Goal: Information Seeking & Learning: Learn about a topic

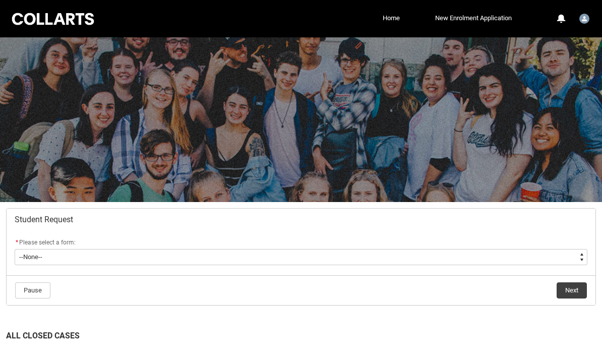
click at [62, 14] on div at bounding box center [53, 19] width 86 height 16
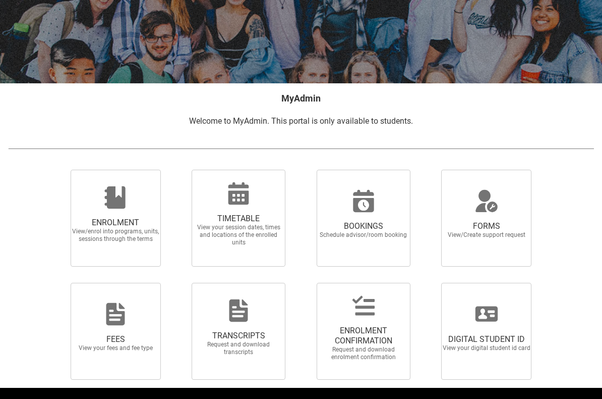
scroll to position [135, 0]
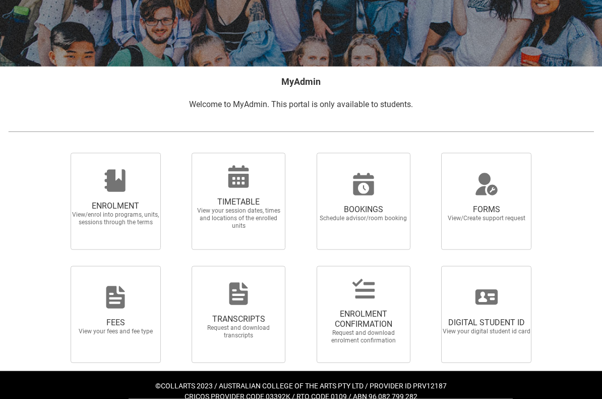
click at [252, 227] on span "View your session dates, times and locations of the enrolled units" at bounding box center [238, 218] width 89 height 23
click at [180, 153] on input "TIMETABLE View your session dates, times and locations of the enrolled units" at bounding box center [180, 152] width 1 height 1
radio input "true"
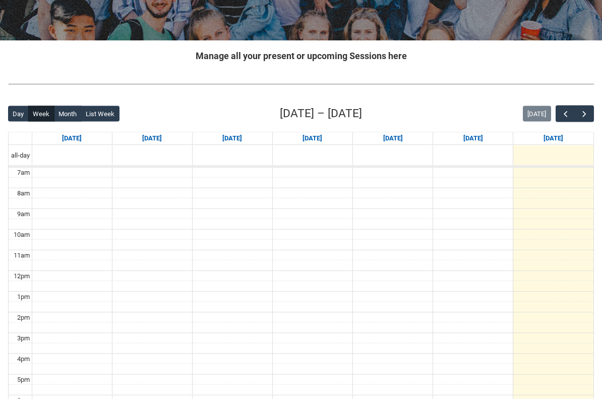
scroll to position [161, 0]
click at [589, 119] on button "button" at bounding box center [584, 113] width 19 height 17
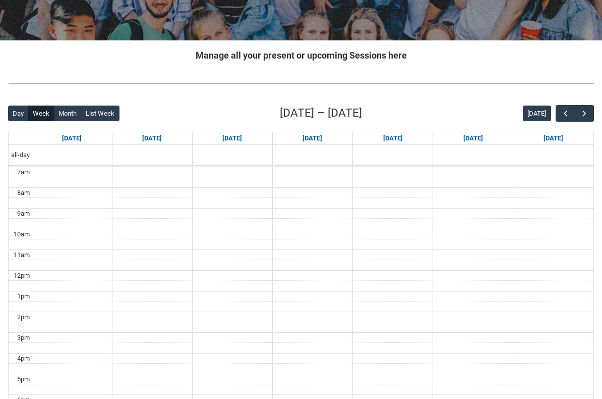
click at [590, 118] on button "button" at bounding box center [584, 113] width 19 height 17
click at [592, 117] on button "button" at bounding box center [584, 113] width 19 height 17
click at [584, 116] on span "button" at bounding box center [585, 113] width 10 height 10
click at [579, 121] on button "button" at bounding box center [584, 113] width 19 height 17
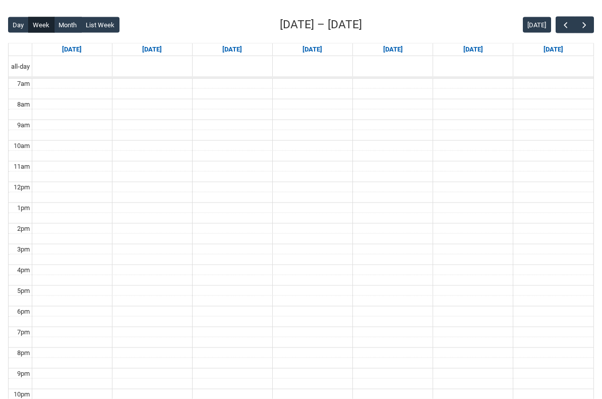
scroll to position [250, 0]
click at [591, 28] on button "button" at bounding box center [584, 24] width 19 height 17
click at [590, 26] on button "button" at bounding box center [584, 24] width 19 height 17
click at [560, 26] on button "button" at bounding box center [565, 24] width 19 height 17
click at [561, 31] on button "button" at bounding box center [565, 24] width 19 height 17
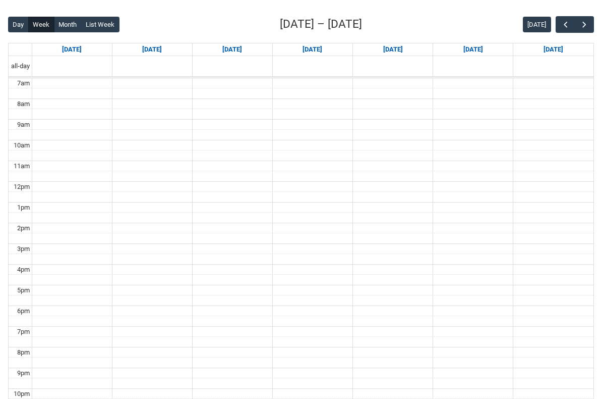
click at [551, 27] on button "[DATE]" at bounding box center [537, 25] width 28 height 16
click at [555, 31] on div "[DATE]" at bounding box center [558, 24] width 71 height 17
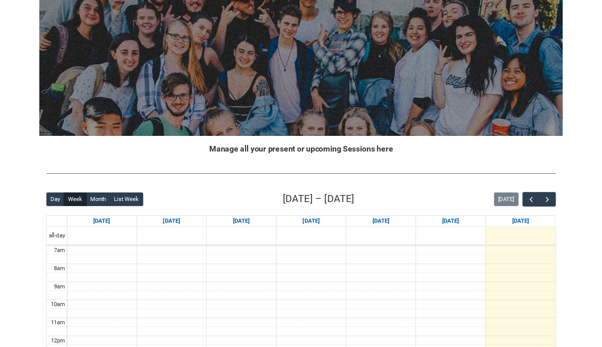
scroll to position [0, 0]
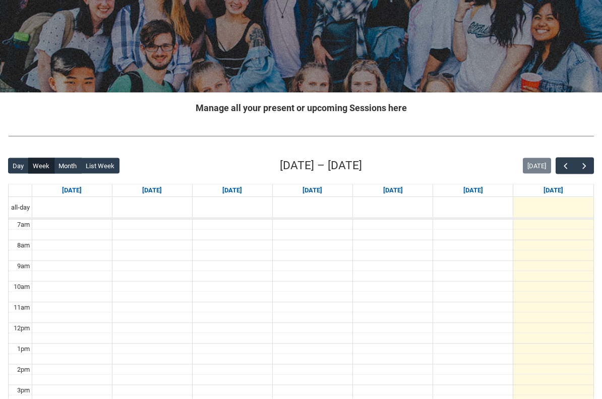
scroll to position [109, 0]
click at [586, 168] on span "button" at bounding box center [585, 165] width 10 height 10
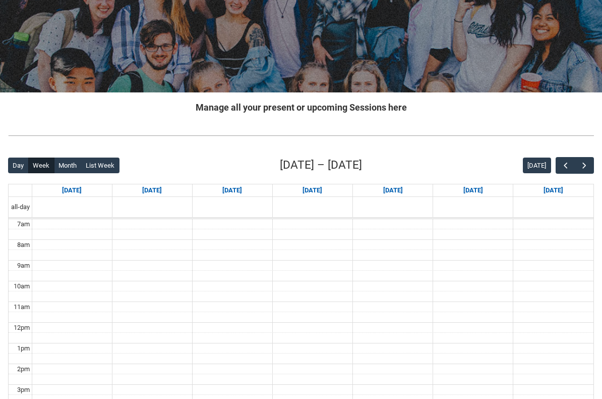
click at [576, 171] on button "button" at bounding box center [584, 165] width 19 height 17
click at [586, 166] on span "button" at bounding box center [585, 165] width 10 height 10
click at [579, 173] on button "button" at bounding box center [584, 165] width 19 height 17
click at [593, 162] on button "button" at bounding box center [584, 165] width 19 height 17
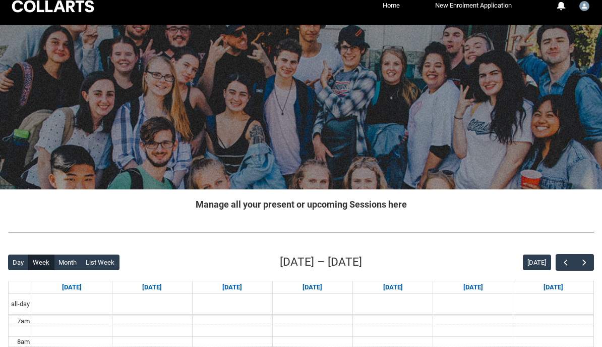
scroll to position [0, 0]
